Goal: Register for event/course

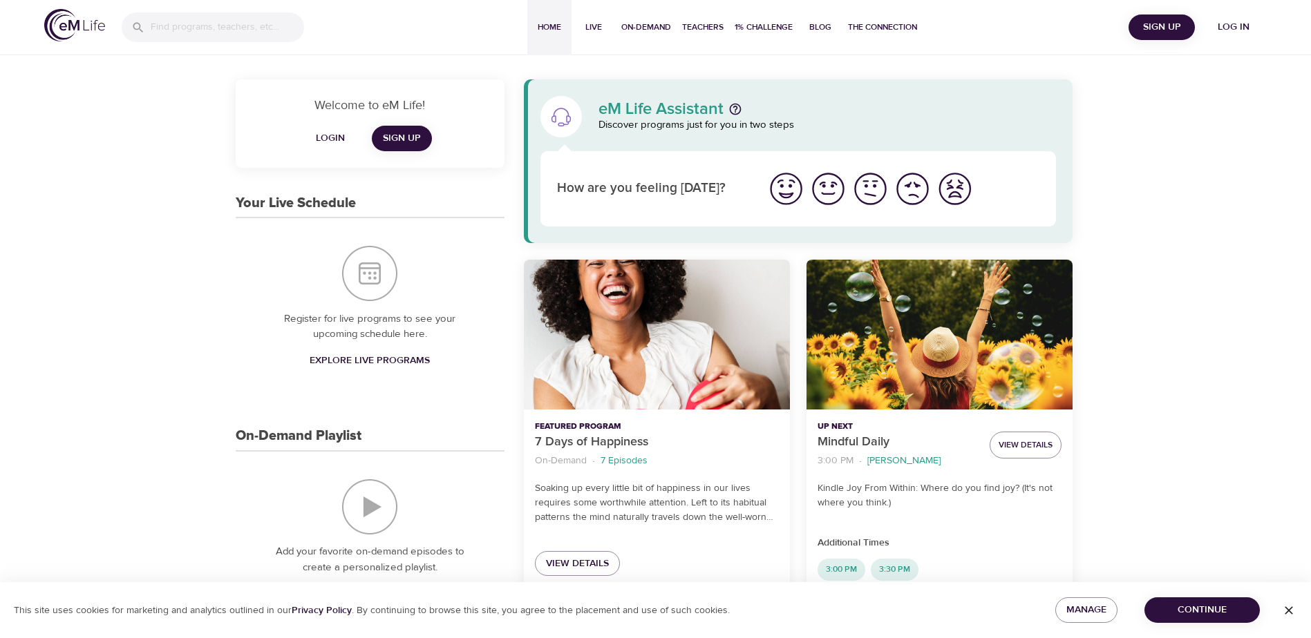
click at [597, 16] on button "Live" at bounding box center [593, 27] width 44 height 55
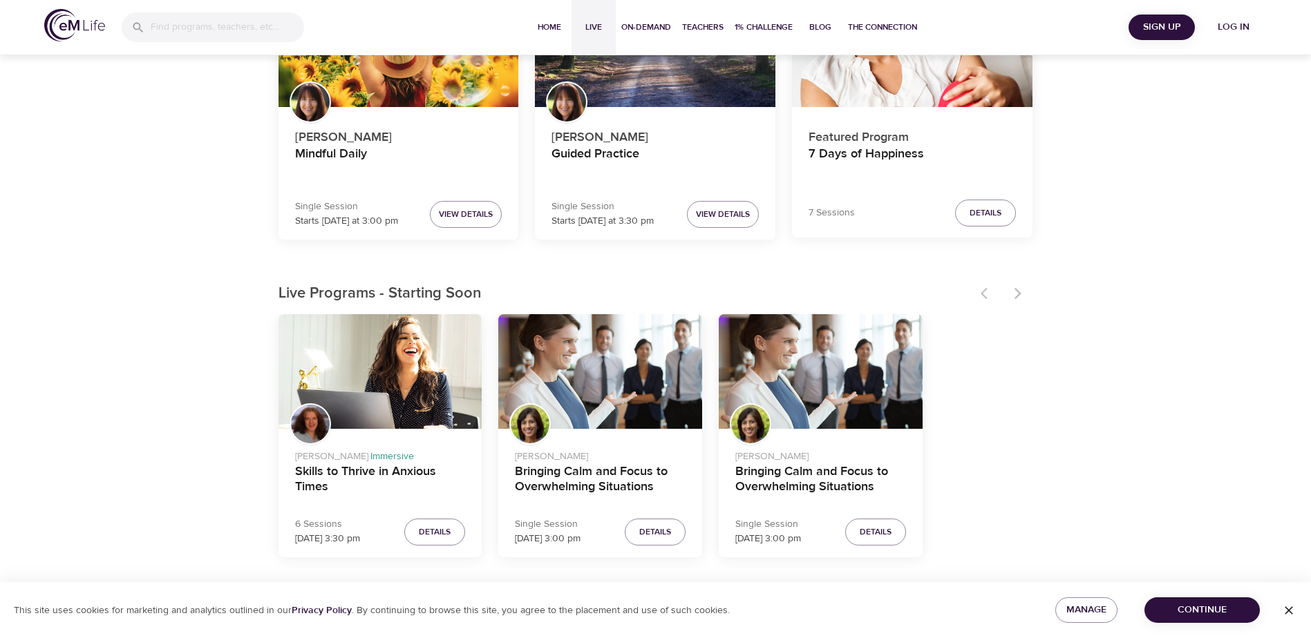
scroll to position [207, 0]
click at [359, 197] on div "Single Session Starts [DATE] at 3:00 pm View Details" at bounding box center [398, 218] width 240 height 44
click at [365, 146] on h4 "Mindful Daily" at bounding box center [398, 162] width 207 height 33
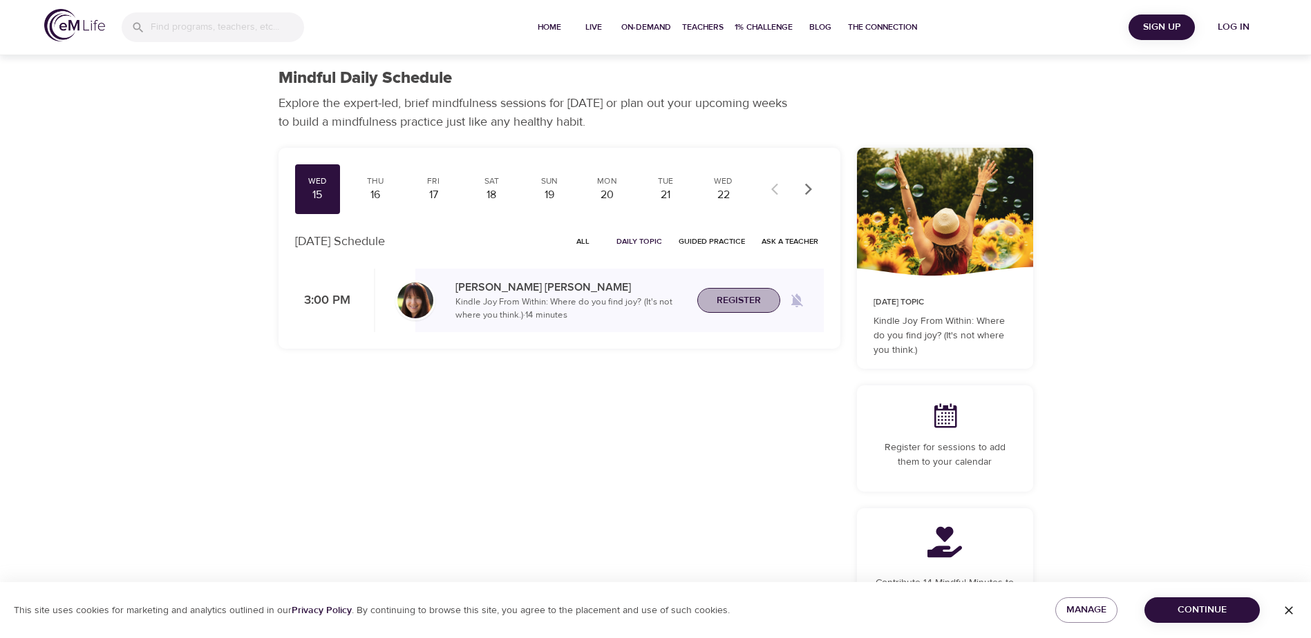
click at [735, 303] on span "Register" at bounding box center [738, 300] width 44 height 17
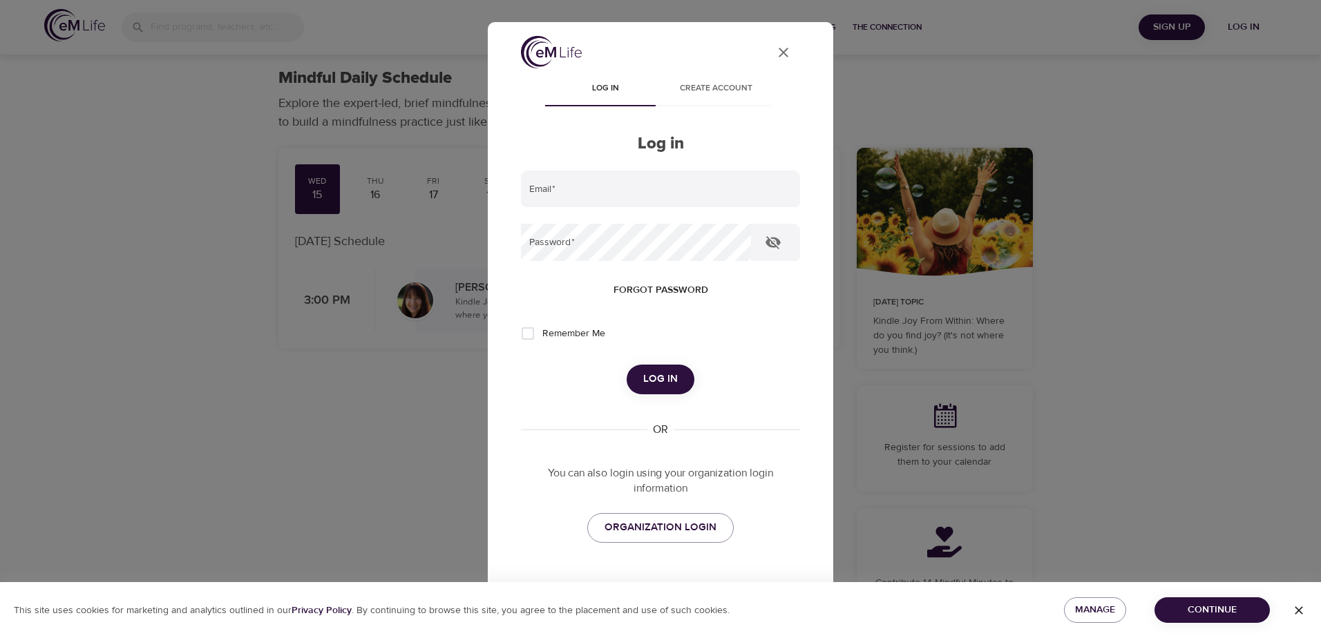
type input "[EMAIL_ADDRESS][DOMAIN_NAME]"
click at [647, 379] on span "Log in" at bounding box center [660, 379] width 35 height 18
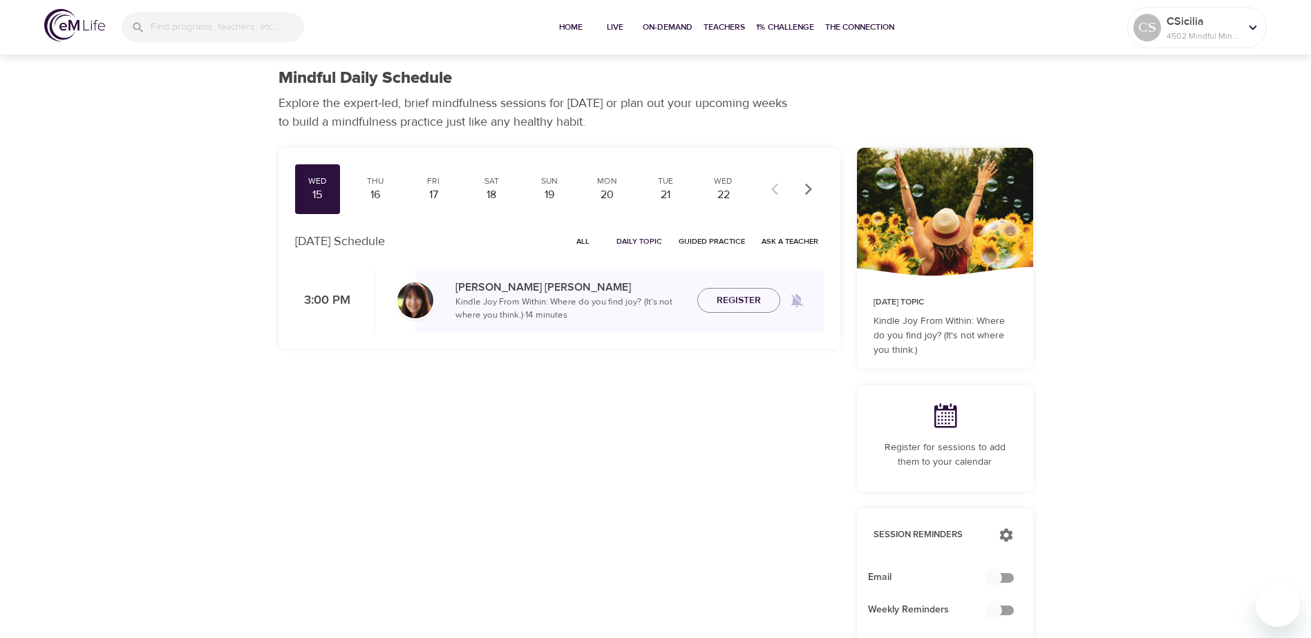
checkbox input "true"
click at [953, 426] on icon at bounding box center [945, 416] width 28 height 28
click at [945, 457] on p "Register for sessions to add them to your calendar" at bounding box center [944, 455] width 143 height 29
click at [945, 421] on icon at bounding box center [945, 416] width 23 height 24
click at [714, 289] on span "Join Now" at bounding box center [738, 284] width 61 height 17
